Goal: Find specific page/section: Find specific page/section

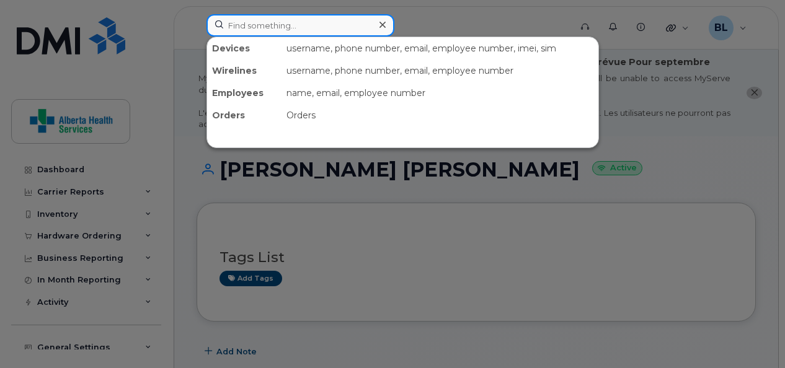
click at [272, 30] on input at bounding box center [300, 25] width 188 height 22
paste input "[PHONE_NUMBER]"
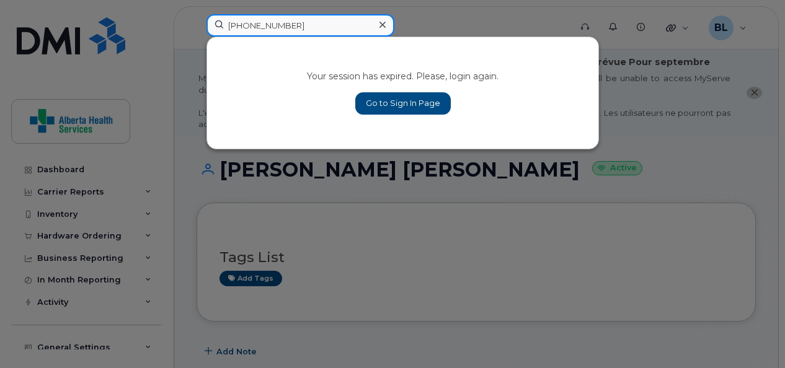
type input "[PHONE_NUMBER]"
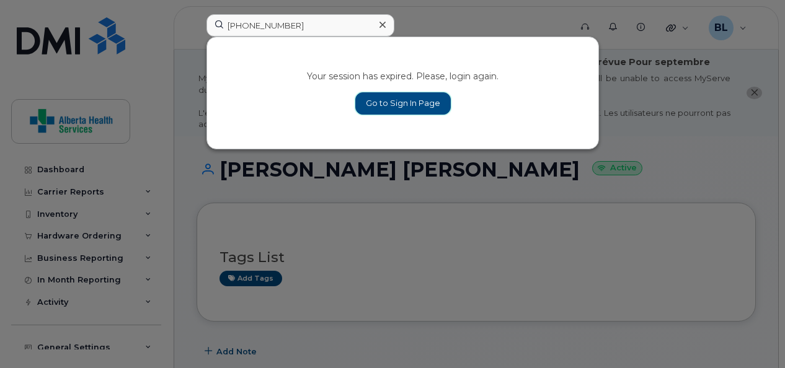
click at [414, 105] on link "Go to Sign In Page" at bounding box center [402, 103] width 95 height 22
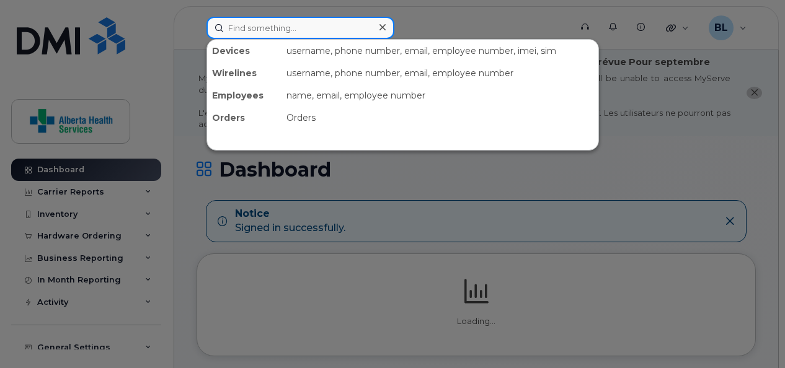
click at [247, 28] on input at bounding box center [300, 28] width 188 height 22
paste input "780-619-1767"
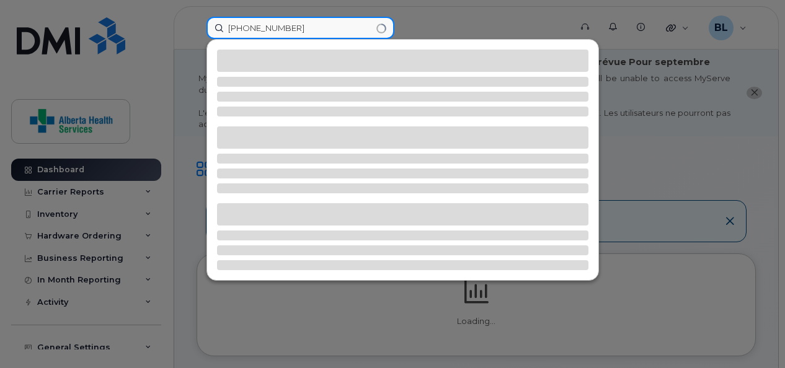
type input "780-619-1767"
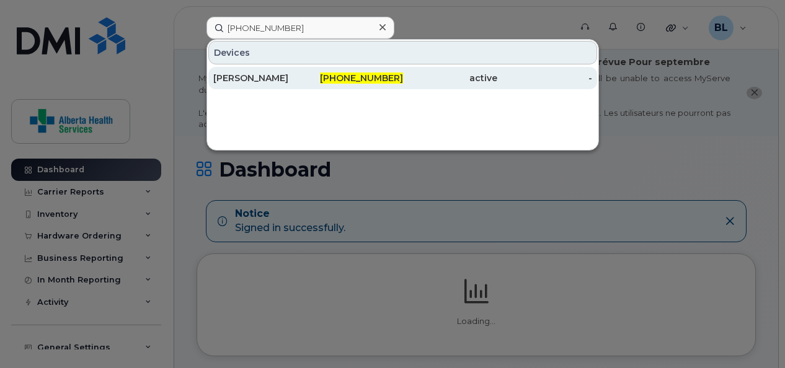
click at [217, 84] on div "[PERSON_NAME]" at bounding box center [260, 78] width 95 height 22
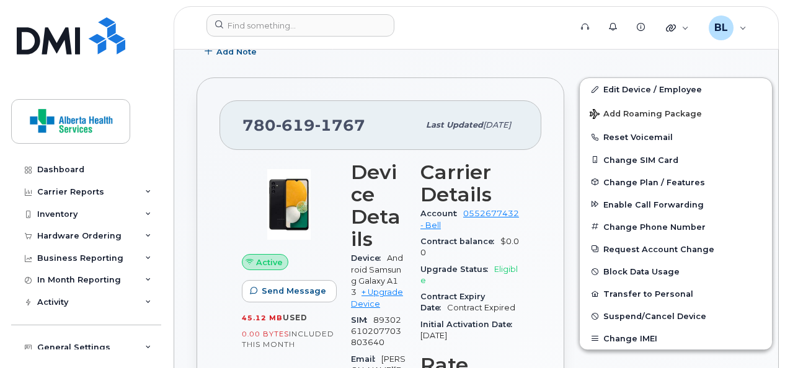
scroll to position [301, 0]
